Goal: Information Seeking & Learning: Learn about a topic

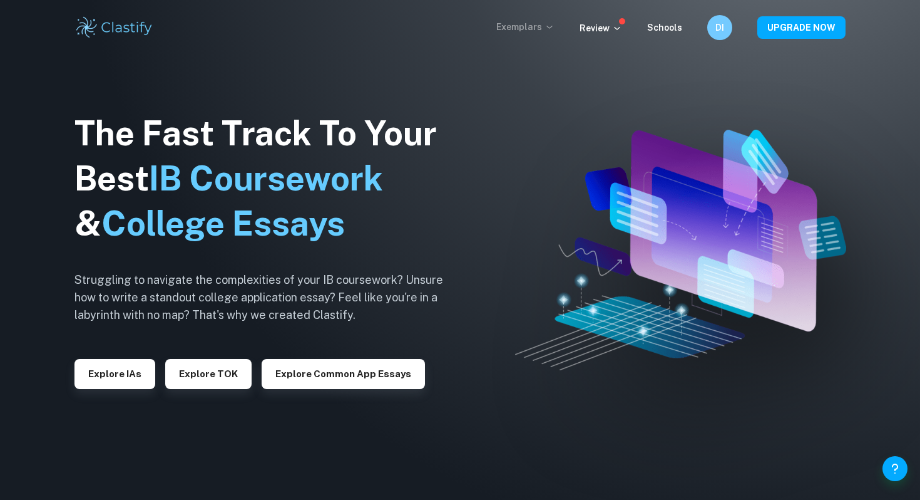
click at [551, 33] on p "Exemplars" at bounding box center [526, 27] width 58 height 14
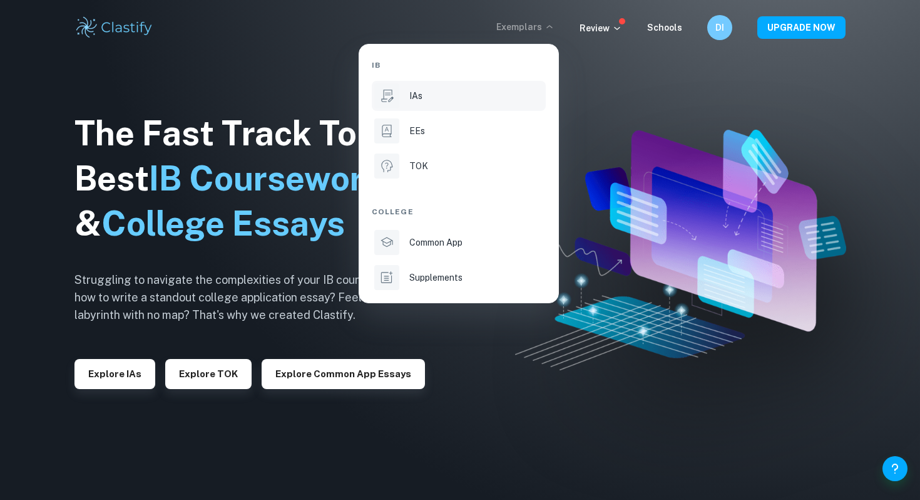
click at [429, 98] on div "IAs" at bounding box center [476, 96] width 134 height 14
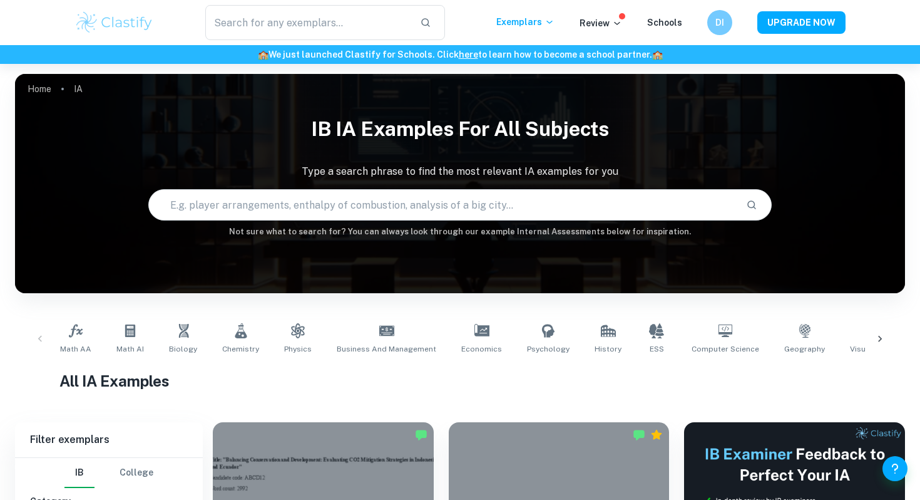
click at [393, 202] on input "text" at bounding box center [442, 204] width 587 height 35
type input "snowflake"
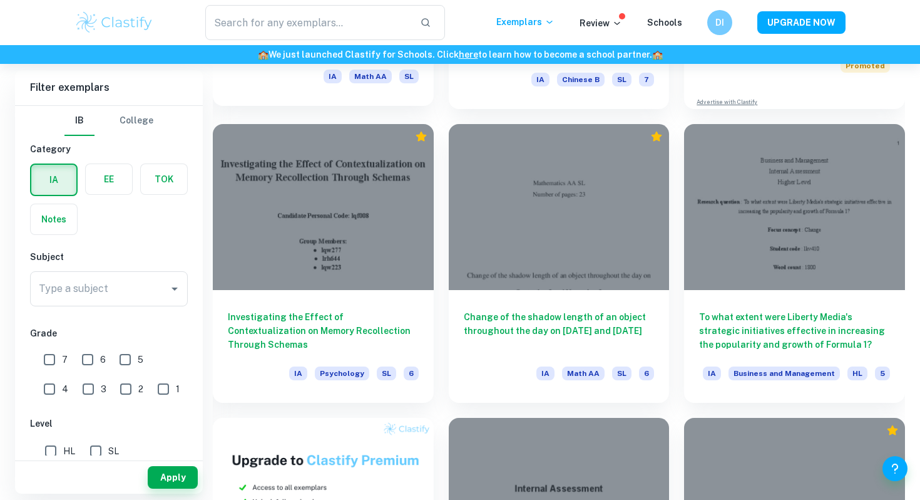
scroll to position [592, 0]
